Goal: Task Accomplishment & Management: Use online tool/utility

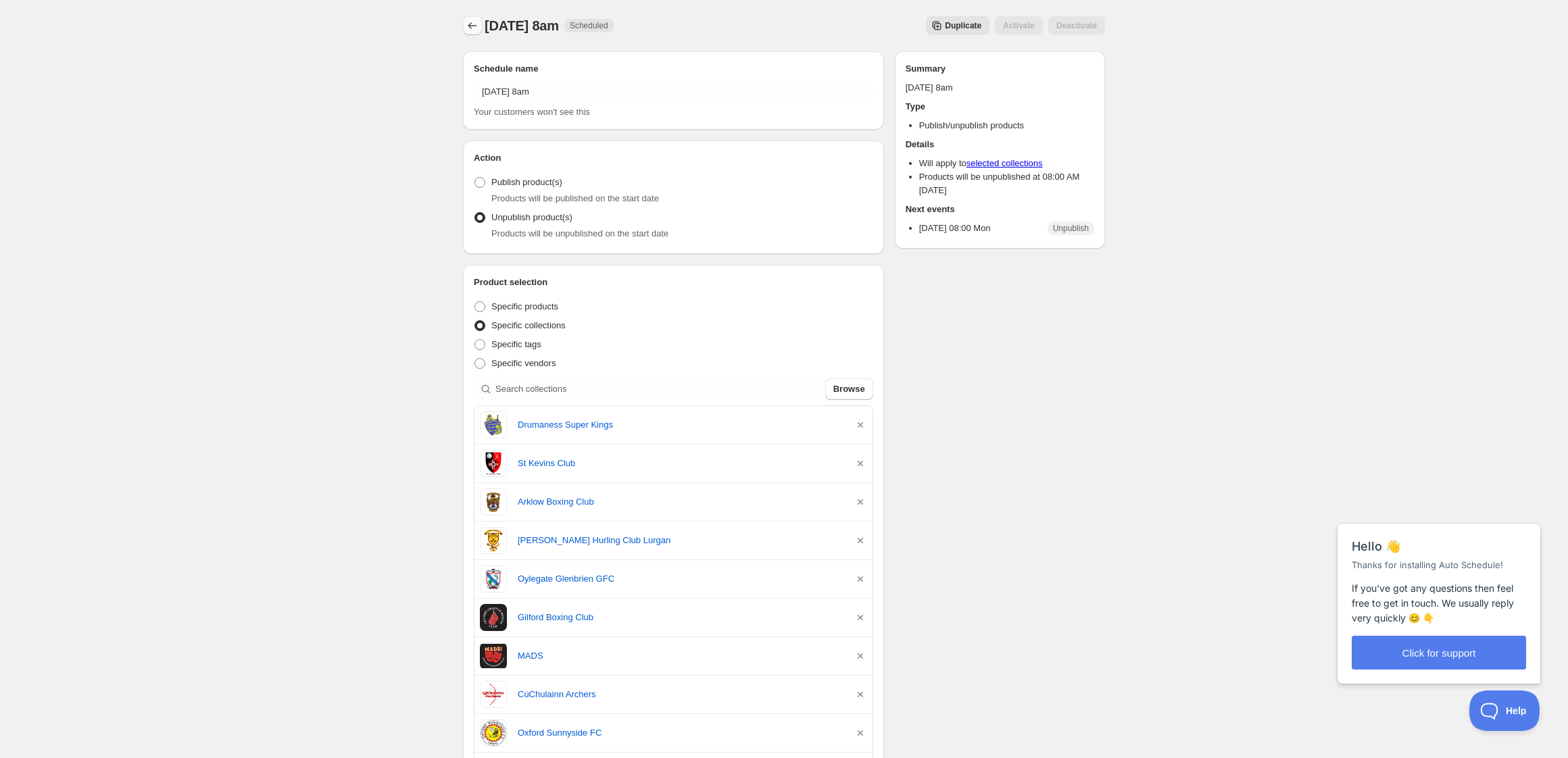
click at [475, 25] on icon "Schedules" at bounding box center [472, 26] width 14 height 14
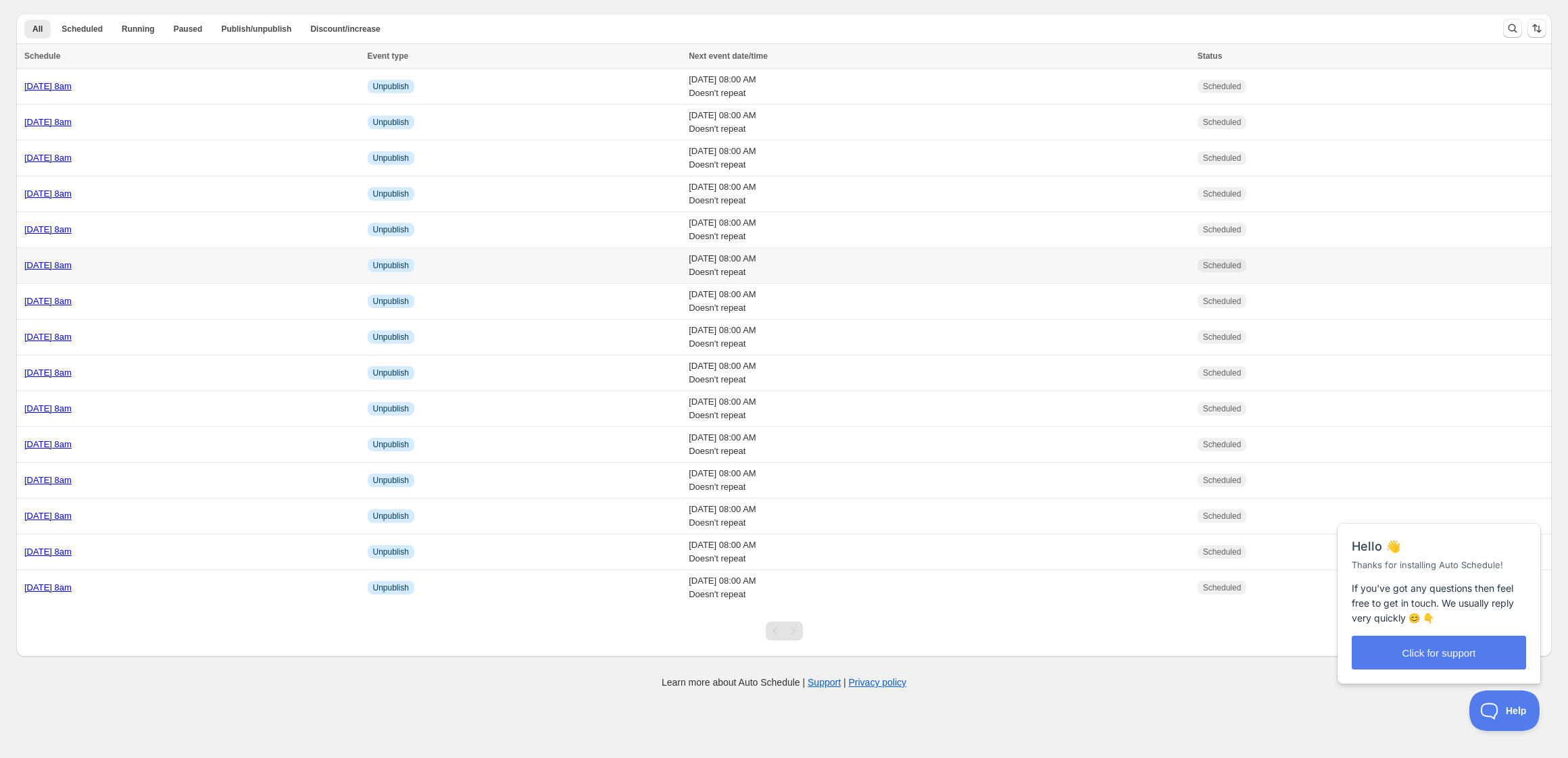
click at [226, 262] on div "[DATE] 8am" at bounding box center [192, 266] width 335 height 14
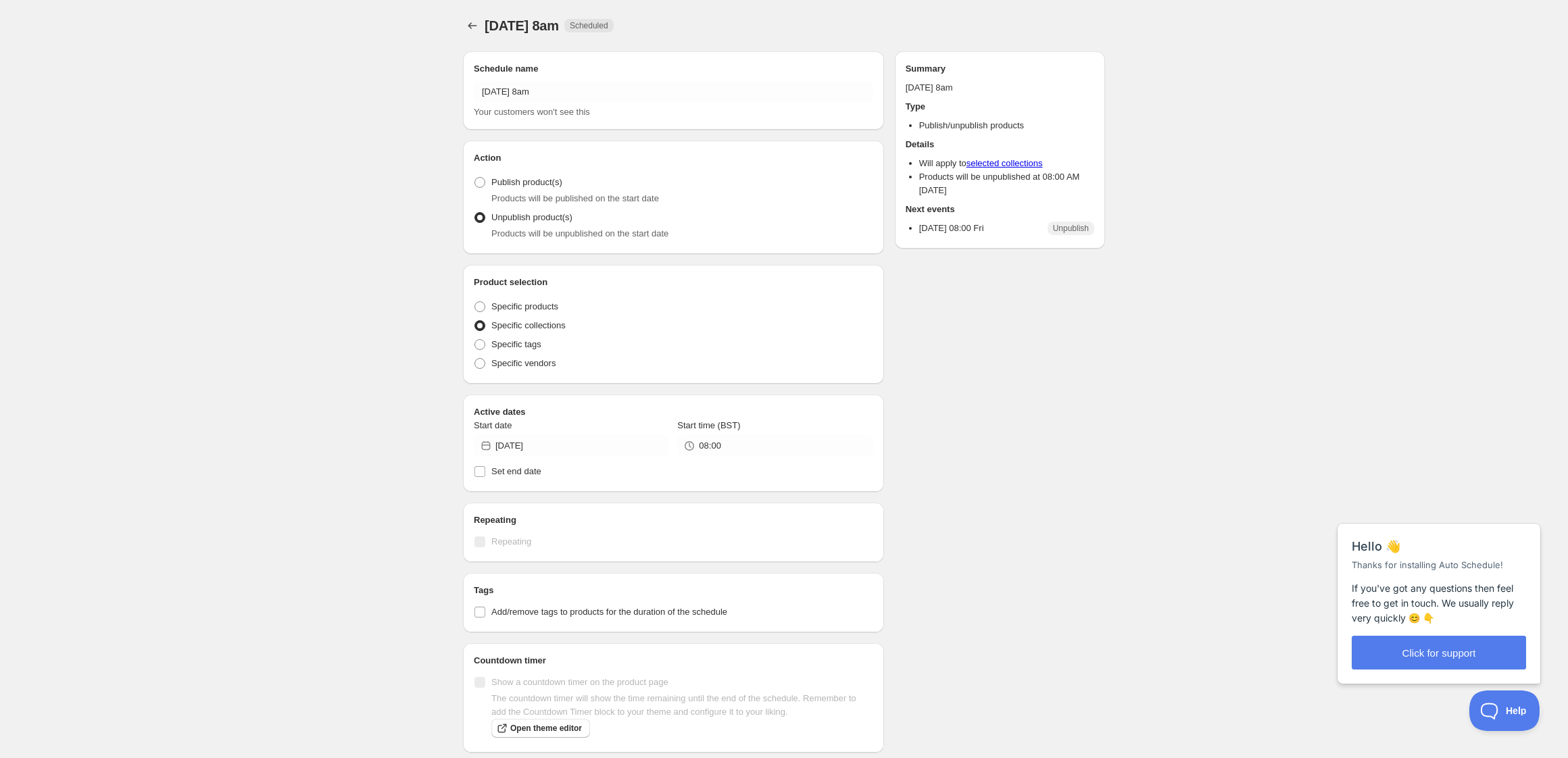
radio input "true"
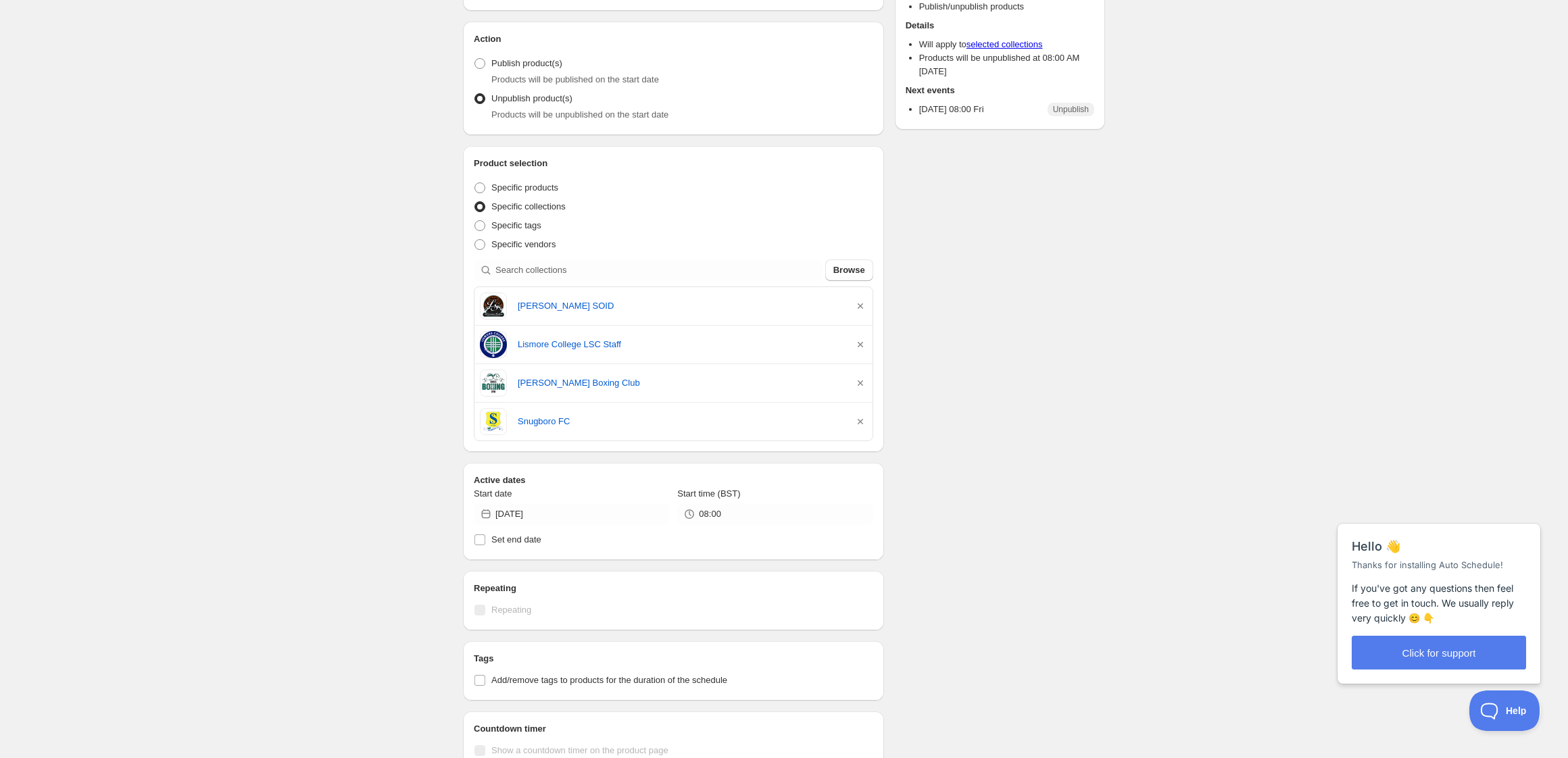
scroll to position [120, 0]
click at [592, 266] on input "search" at bounding box center [659, 270] width 327 height 22
type input "d"
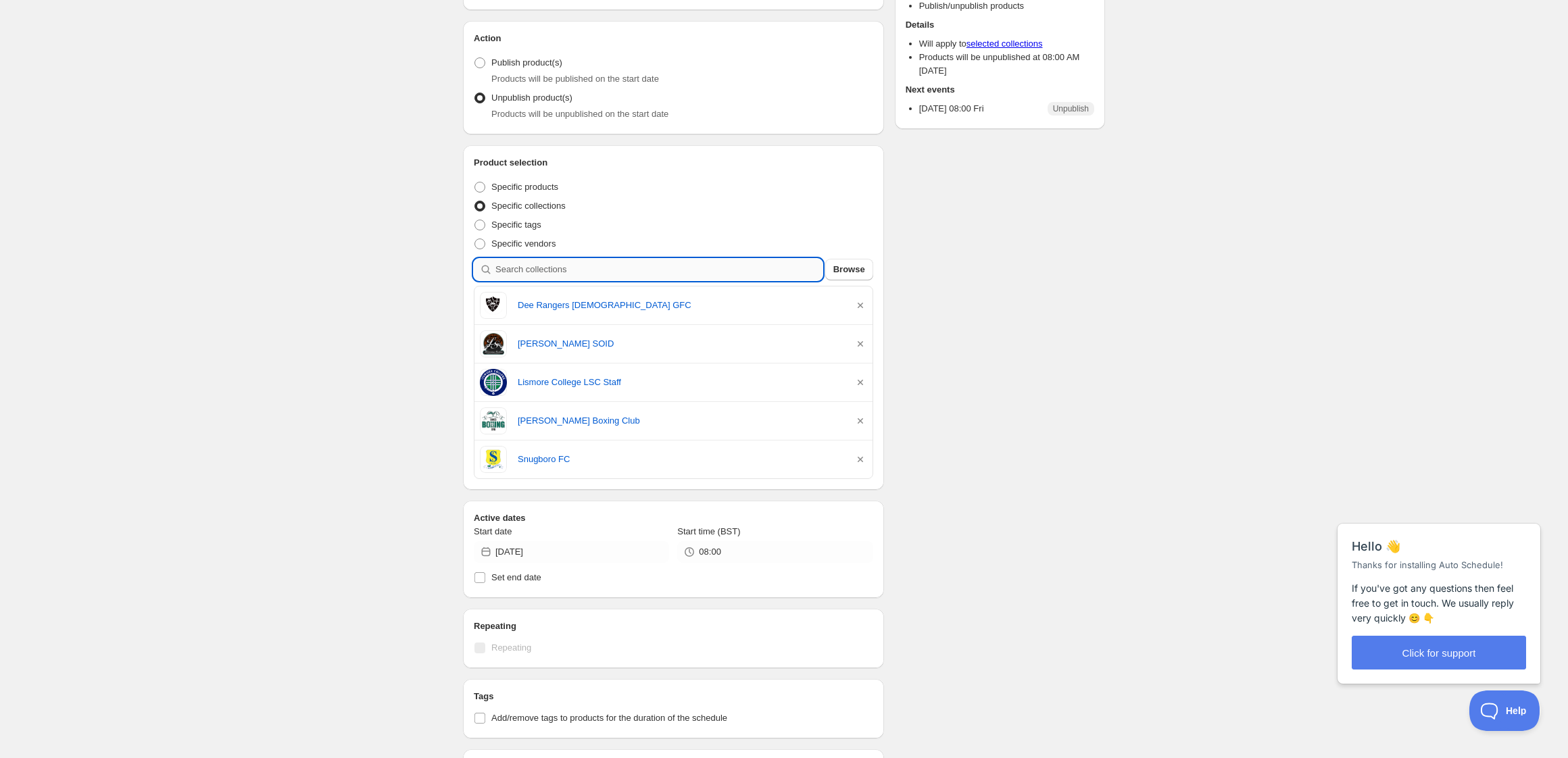
click at [602, 272] on input "search" at bounding box center [659, 270] width 327 height 22
type input "t"
